Goal: Check status

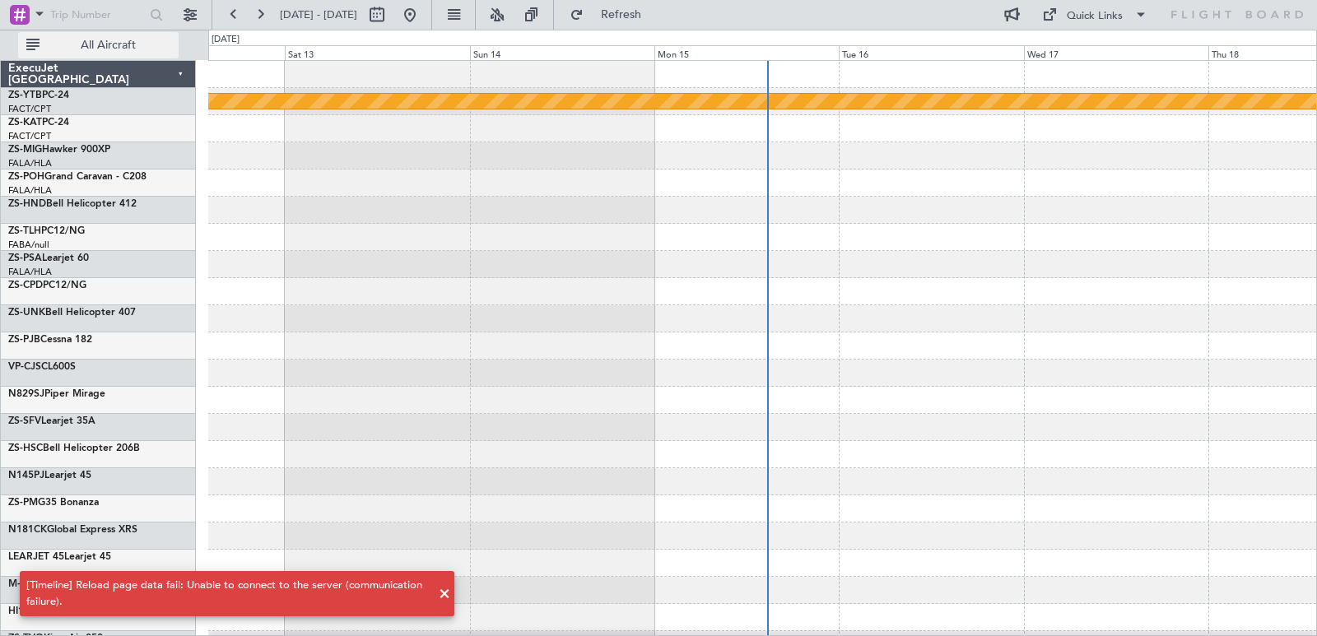
click at [133, 50] on span "All Aircraft" at bounding box center [108, 45] width 131 height 12
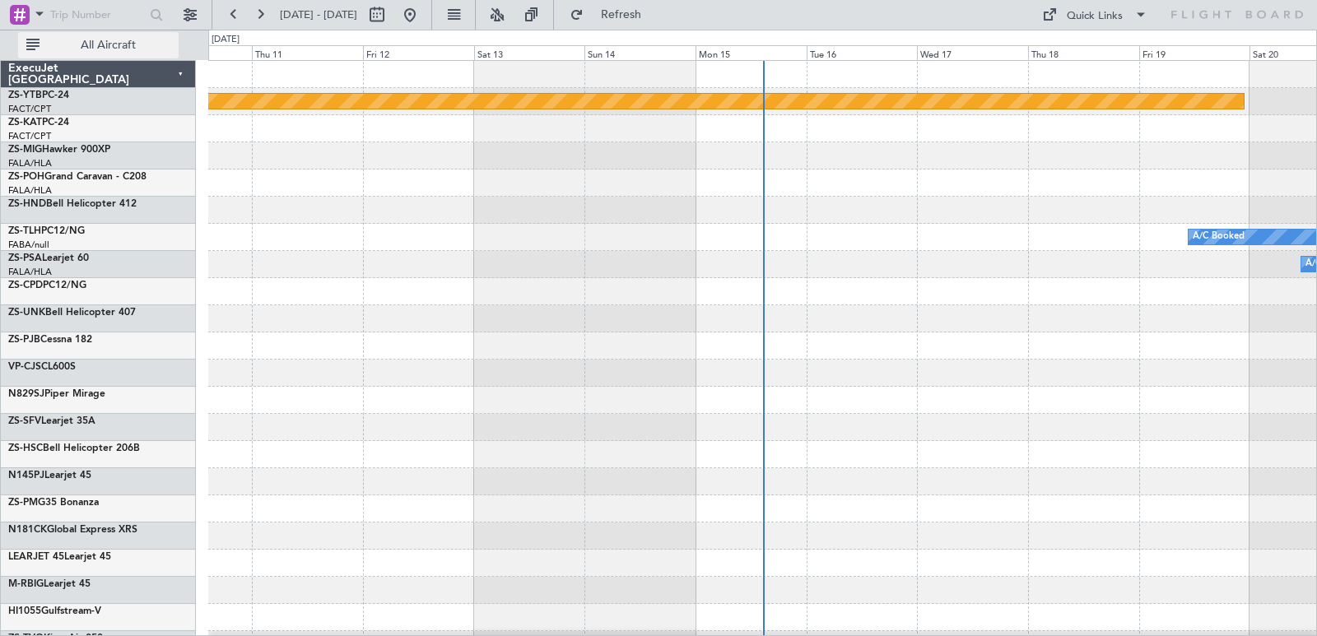
click at [137, 58] on button "All Aircraft" at bounding box center [98, 45] width 160 height 26
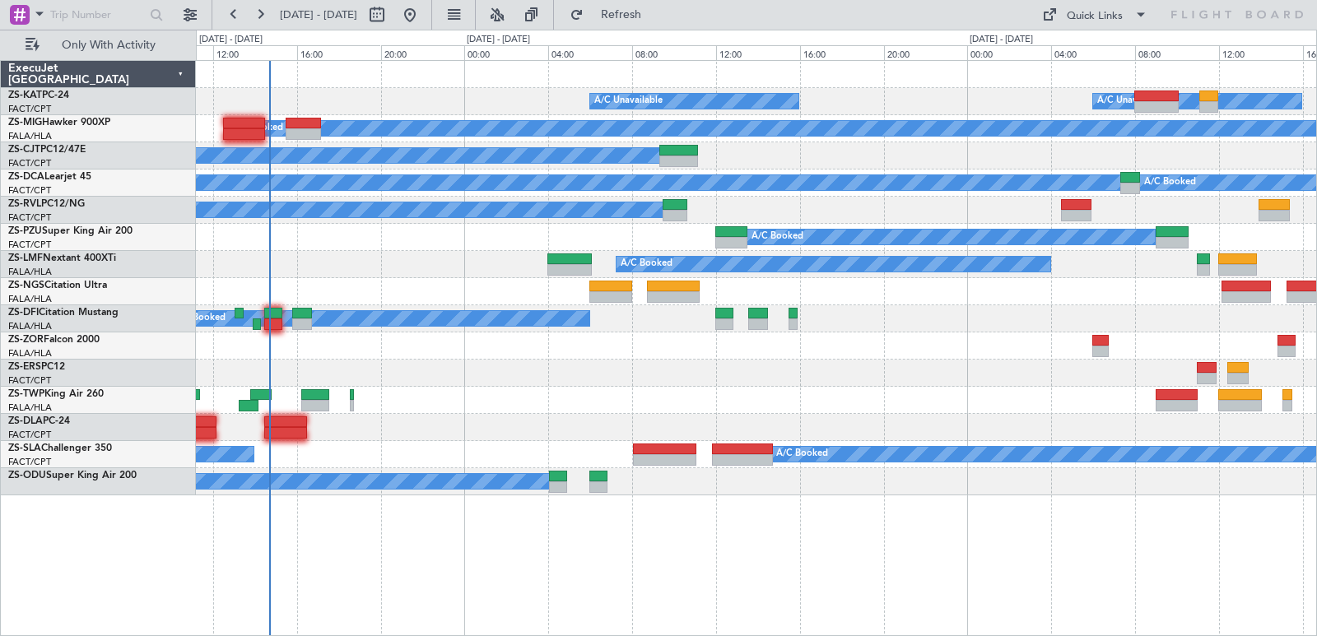
click at [730, 402] on div "A/C Unavailable A/C Unavailable A/C Booked A/C Booked - - FIMP 06:50 Z FALE 10:…" at bounding box center [756, 278] width 1120 height 434
